Goal: Task Accomplishment & Management: Use online tool/utility

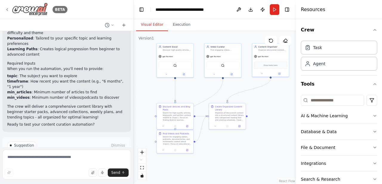
click at [7, 10] on icon at bounding box center [7, 9] width 5 height 5
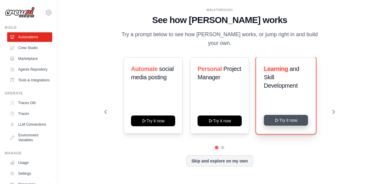
click at [275, 118] on icon at bounding box center [277, 120] width 5 height 5
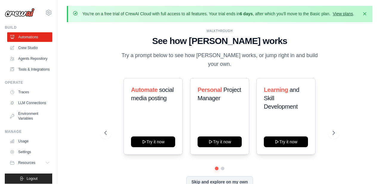
click at [338, 15] on link "View plans" at bounding box center [343, 13] width 20 height 5
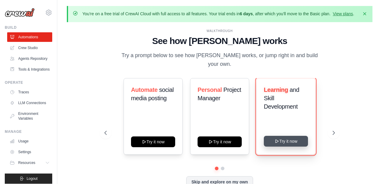
click at [290, 138] on button "Try it now" at bounding box center [286, 141] width 44 height 11
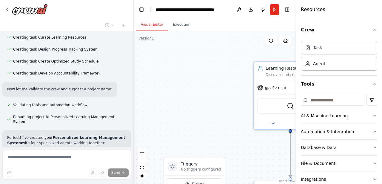
scroll to position [640, 0]
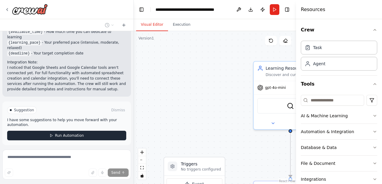
click at [49, 130] on button "Run Automation" at bounding box center [66, 135] width 119 height 10
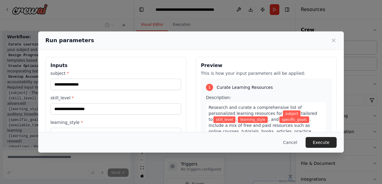
scroll to position [546, 0]
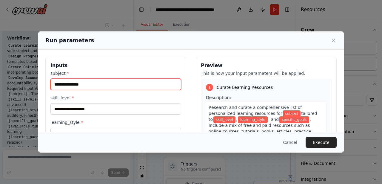
click at [84, 86] on input "subject *" at bounding box center [115, 84] width 131 height 11
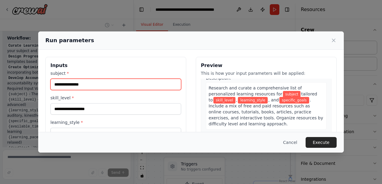
scroll to position [20, 0]
click at [156, 84] on input "subject *" at bounding box center [115, 84] width 131 height 11
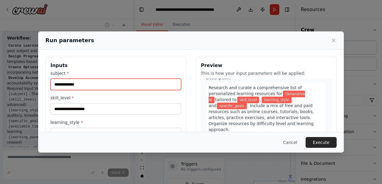
type input "**********"
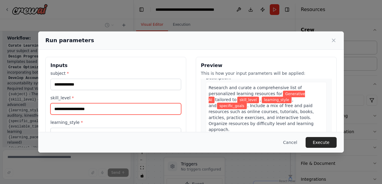
click at [96, 107] on input "skill_level *" at bounding box center [115, 108] width 131 height 11
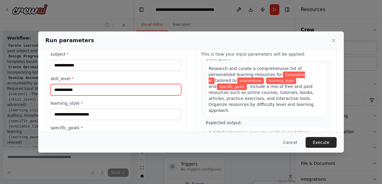
scroll to position [22, 0]
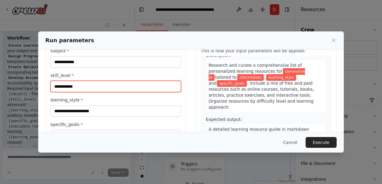
type input "**********"
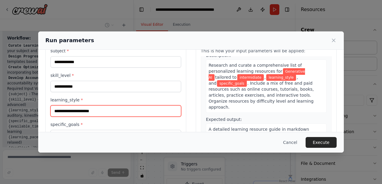
click at [84, 114] on input "learning_style *" at bounding box center [115, 110] width 131 height 11
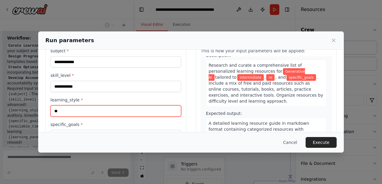
type input "*"
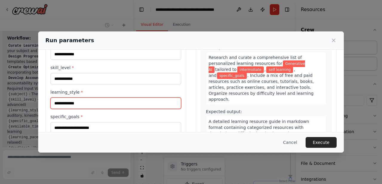
scroll to position [31, 0]
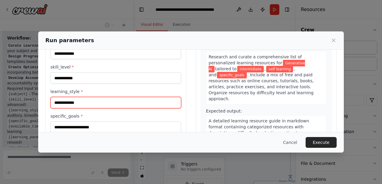
type input "**********"
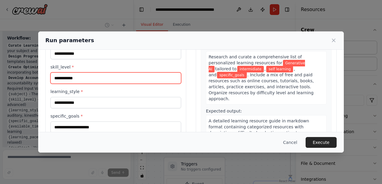
click at [69, 78] on input "**********" at bounding box center [115, 77] width 131 height 11
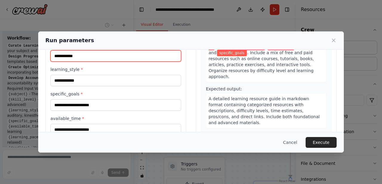
scroll to position [53, 0]
type input "**********"
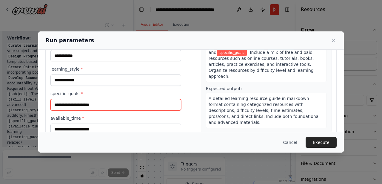
click at [78, 106] on input "specific_goals *" at bounding box center [115, 104] width 131 height 11
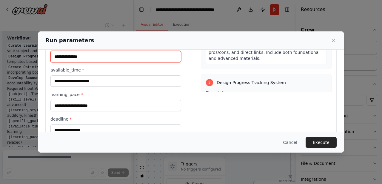
scroll to position [102, 0]
type input "**********"
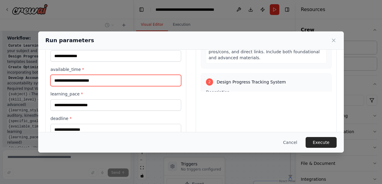
click at [136, 79] on input "available_time *" at bounding box center [115, 80] width 131 height 11
type input "**********"
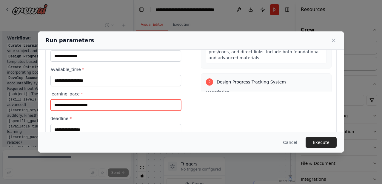
click at [137, 106] on input "learning_pace *" at bounding box center [115, 104] width 131 height 11
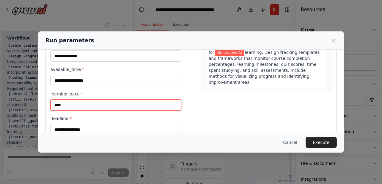
scroll to position [117, 0]
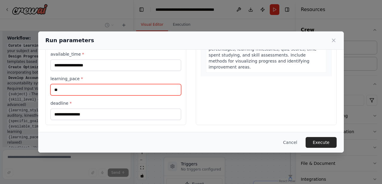
type input "*"
type input "**********"
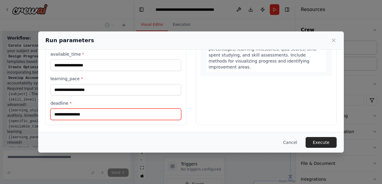
click at [82, 117] on input "deadline *" at bounding box center [115, 113] width 131 height 11
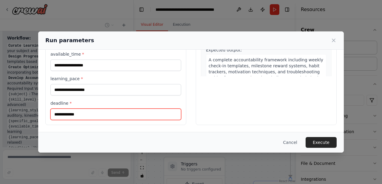
scroll to position [355, 0]
type input "**********"
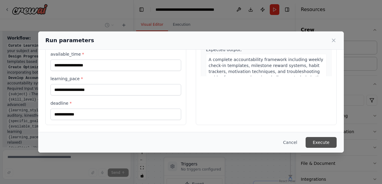
click at [318, 144] on button "Execute" at bounding box center [321, 142] width 31 height 11
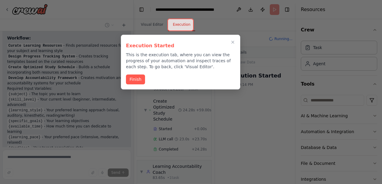
scroll to position [218, 0]
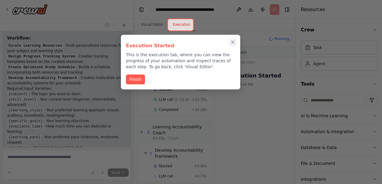
click at [235, 41] on icon "Close walkthrough" at bounding box center [232, 41] width 5 height 5
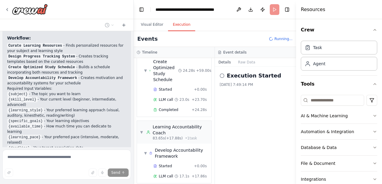
scroll to position [234, 0]
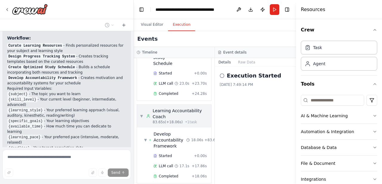
click at [142, 113] on span "▼" at bounding box center [141, 115] width 3 height 5
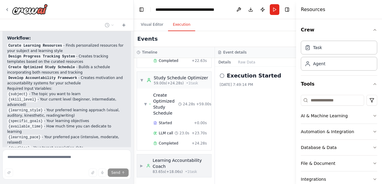
scroll to position [178, 0]
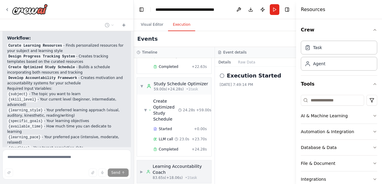
click at [146, 164] on div "▶ Learning Accountability Coach 83.65s (+18.06s) • 1 task" at bounding box center [174, 171] width 68 height 17
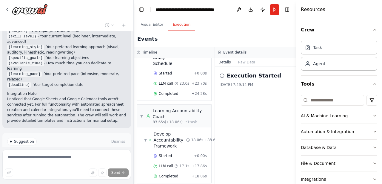
scroll to position [640, 0]
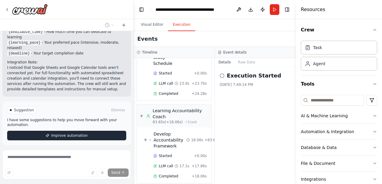
click at [59, 133] on span "Improve automation" at bounding box center [69, 135] width 36 height 5
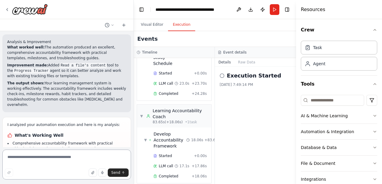
scroll to position [979, 0]
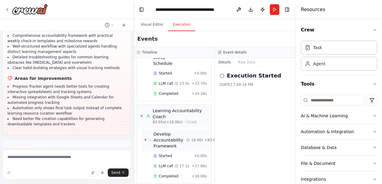
click at [173, 136] on span "Develop Accountability Framework" at bounding box center [170, 140] width 33 height 18
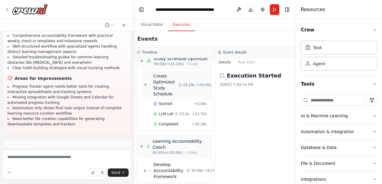
click at [162, 79] on span "Create Optimized Study Schedule" at bounding box center [165, 85] width 25 height 24
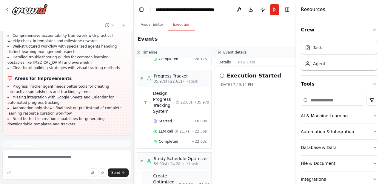
scroll to position [99, 0]
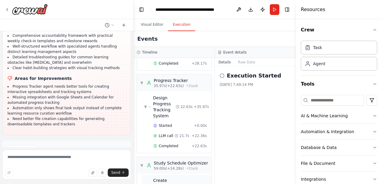
click at [162, 83] on span "35.97s (+22.63s)" at bounding box center [169, 85] width 30 height 5
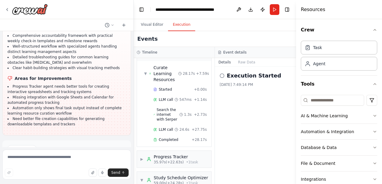
scroll to position [111, 0]
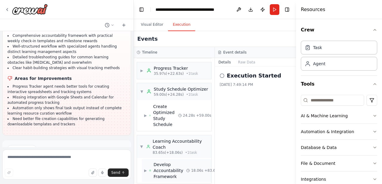
click at [156, 171] on span "Develop Accountability Framework" at bounding box center [170, 170] width 33 height 18
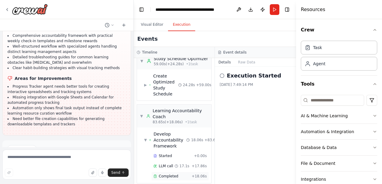
click at [163, 173] on span "Completed" at bounding box center [168, 175] width 19 height 5
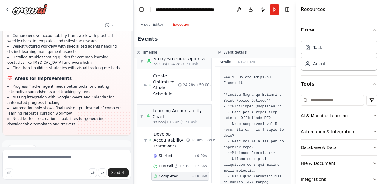
scroll to position [275, 0]
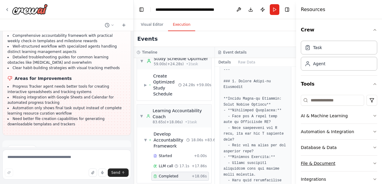
click at [329, 166] on button "File & Document" at bounding box center [339, 163] width 76 height 16
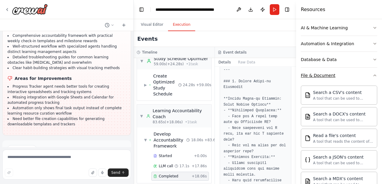
scroll to position [91, 0]
